Goal: Check status: Check status

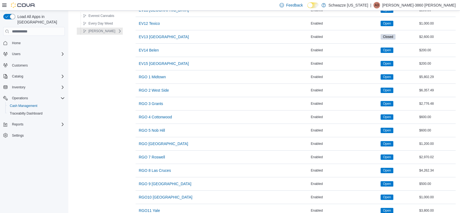
scroll to position [348, 0]
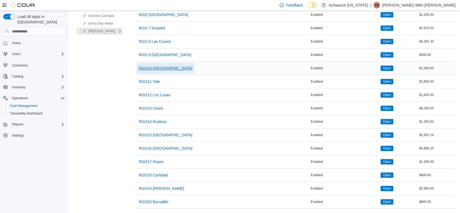
click at [155, 65] on span "RGO10 [GEOGRAPHIC_DATA]" at bounding box center [166, 67] width 54 height 5
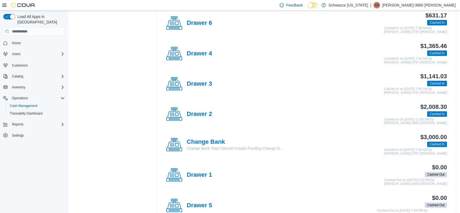
scroll to position [136, 0]
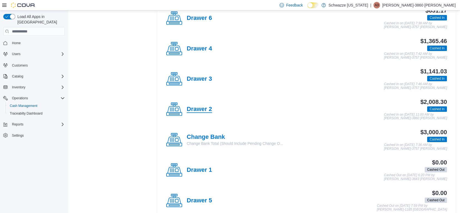
click at [203, 108] on h4 "Drawer 2" at bounding box center [199, 109] width 25 height 7
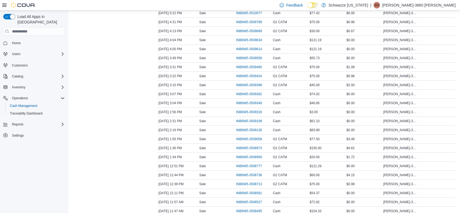
scroll to position [137, 0]
